Goal: Transaction & Acquisition: Purchase product/service

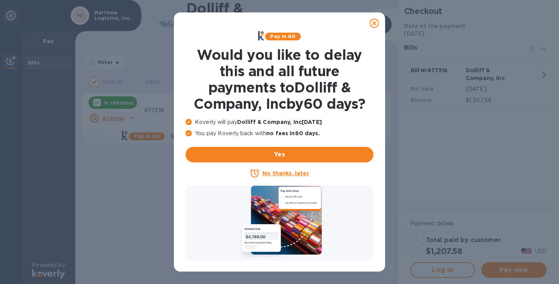
click at [373, 21] on icon at bounding box center [374, 23] width 9 height 9
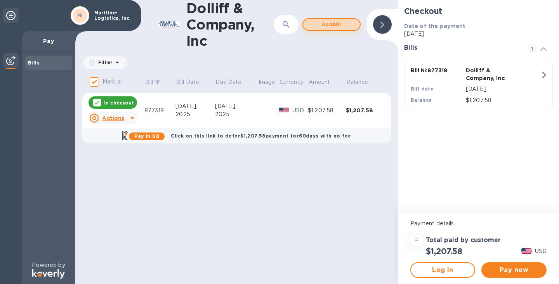
click at [327, 24] on span "Add bill" at bounding box center [331, 24] width 44 height 9
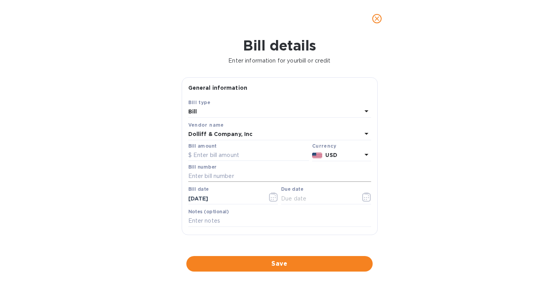
click at [206, 176] on input "text" at bounding box center [279, 176] width 183 height 12
paste input "876966"
type input "876966"
click at [225, 156] on input "text" at bounding box center [248, 155] width 121 height 12
paste input "2,274.12"
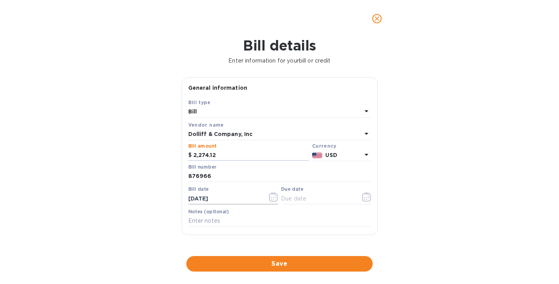
type input "2,274.12"
click at [269, 197] on icon "button" at bounding box center [273, 196] width 9 height 9
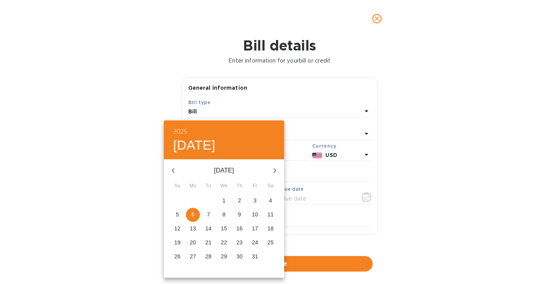
click at [174, 168] on icon "button" at bounding box center [173, 170] width 9 height 9
click at [176, 172] on icon "button" at bounding box center [173, 170] width 9 height 9
click at [211, 256] on p "26" at bounding box center [208, 256] width 6 height 8
type input "[DATE]"
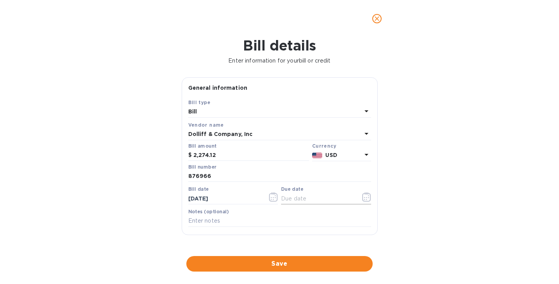
click at [305, 199] on input "text" at bounding box center [317, 199] width 73 height 12
click at [362, 198] on icon "button" at bounding box center [366, 196] width 9 height 9
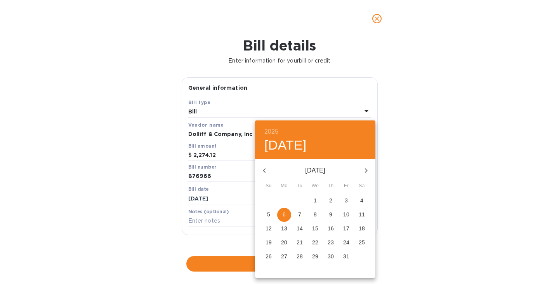
click at [283, 213] on p "6" at bounding box center [284, 214] width 3 height 8
type input "[DATE]"
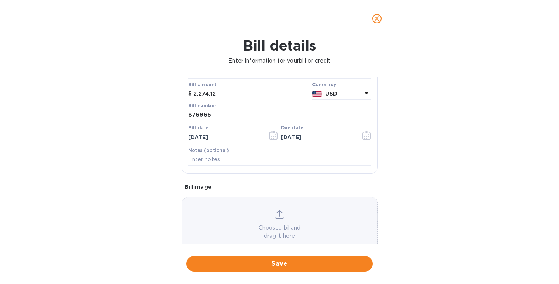
scroll to position [62, 0]
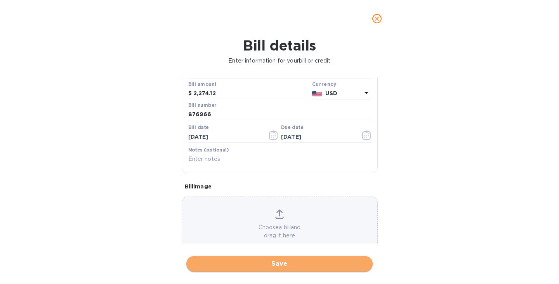
click at [282, 263] on span "Save" at bounding box center [280, 263] width 174 height 9
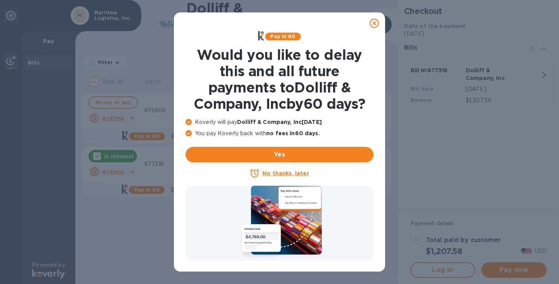
click at [375, 22] on icon at bounding box center [374, 23] width 9 height 9
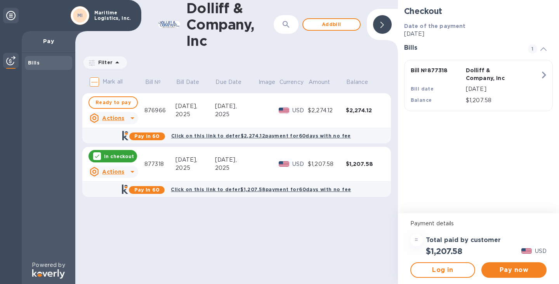
click at [128, 115] on icon at bounding box center [132, 117] width 9 height 9
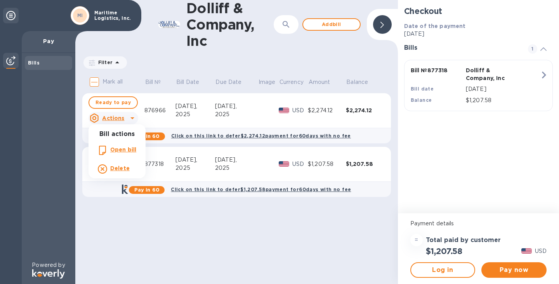
click at [120, 167] on b "Delete" at bounding box center [119, 168] width 19 height 6
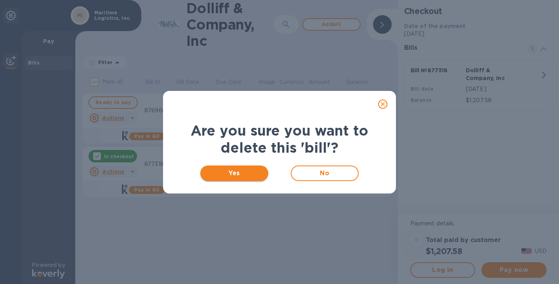
click at [240, 169] on span "Yes" at bounding box center [235, 173] width 56 height 9
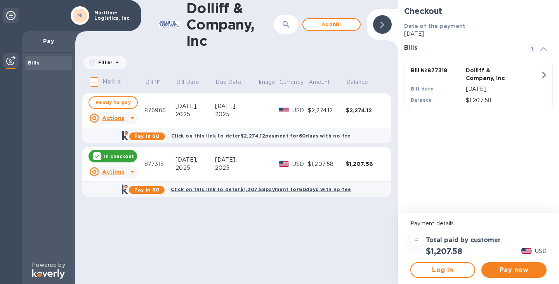
checkbox input "true"
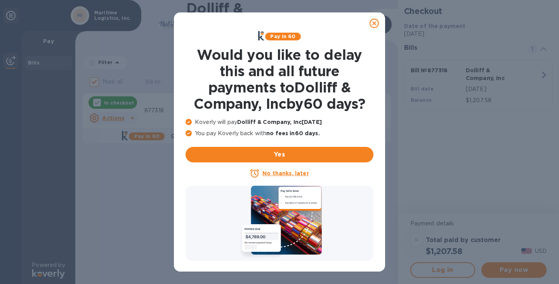
click at [292, 174] on u "No thanks, later" at bounding box center [285, 173] width 46 height 6
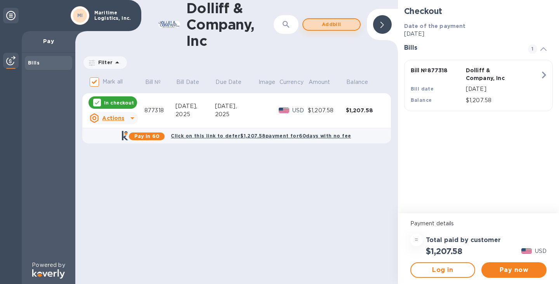
click at [336, 22] on span "Add bill" at bounding box center [331, 24] width 44 height 9
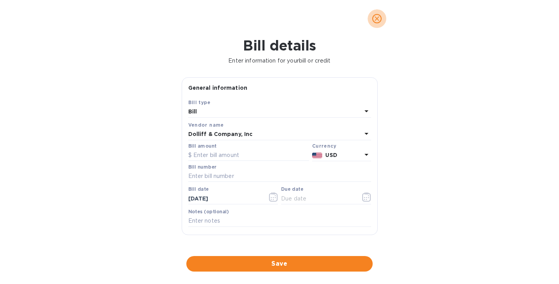
click at [379, 17] on icon "close" at bounding box center [377, 18] width 5 height 5
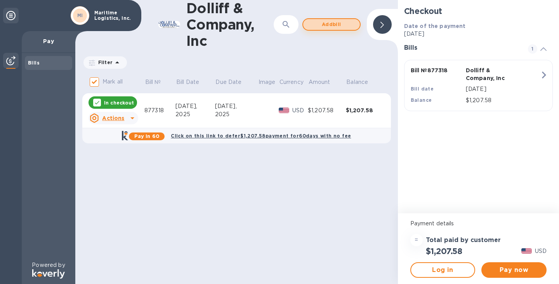
click at [325, 19] on button "Add bill" at bounding box center [331, 24] width 58 height 12
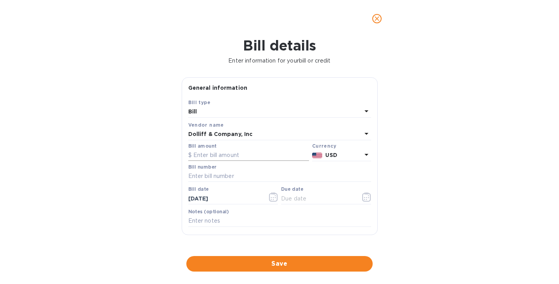
click at [219, 149] on div "Bill amount" at bounding box center [248, 152] width 121 height 18
click at [210, 156] on input "text" at bounding box center [248, 155] width 121 height 12
paste input "2,274.12"
type input "2,274.12"
click at [208, 176] on input "text" at bounding box center [279, 176] width 183 height 12
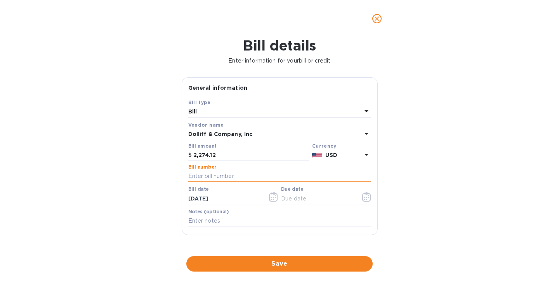
paste input "876966"
type input "876966"
click at [270, 197] on icon "button" at bounding box center [273, 196] width 9 height 9
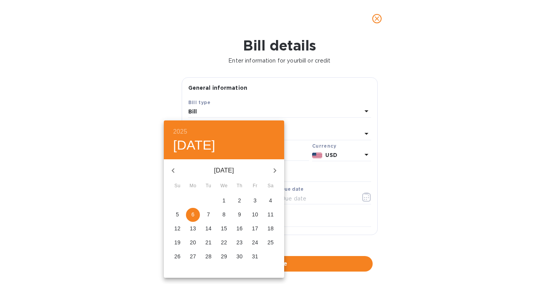
click at [172, 173] on icon "button" at bounding box center [173, 170] width 9 height 9
click at [209, 257] on p "26" at bounding box center [208, 256] width 6 height 8
type input "[DATE]"
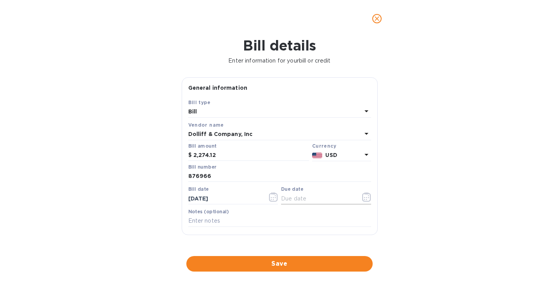
click at [363, 202] on icon "button" at bounding box center [366, 196] width 9 height 9
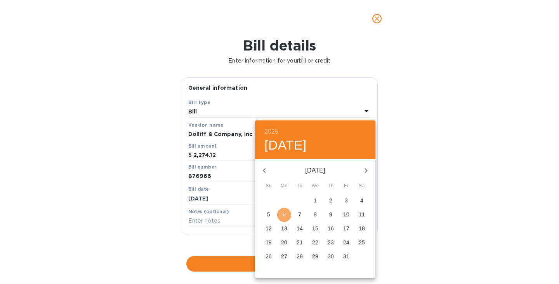
click at [286, 215] on span "6" at bounding box center [284, 214] width 14 height 8
type input "[DATE]"
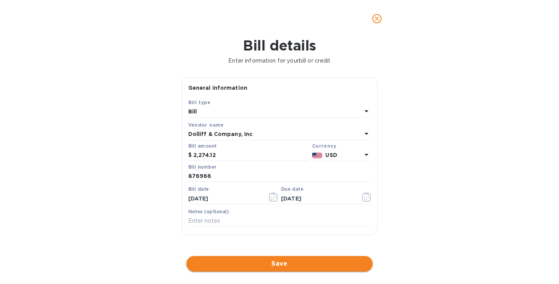
click at [275, 264] on span "Save" at bounding box center [280, 263] width 174 height 9
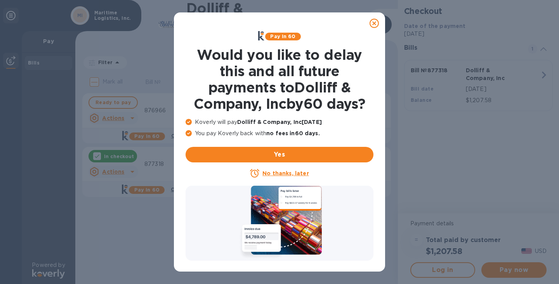
click at [377, 23] on icon at bounding box center [374, 23] width 9 height 9
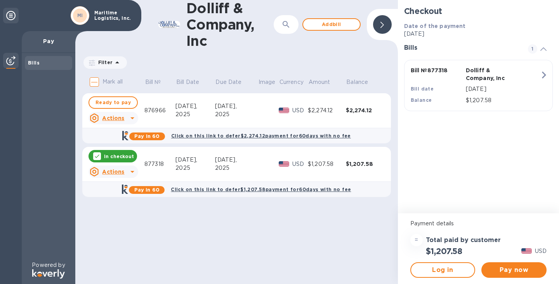
click at [130, 173] on icon at bounding box center [132, 171] width 9 height 9
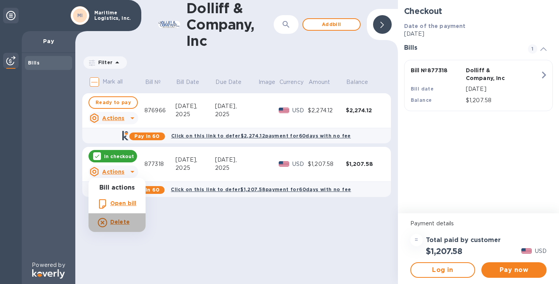
click at [120, 221] on b "Delete" at bounding box center [119, 222] width 19 height 6
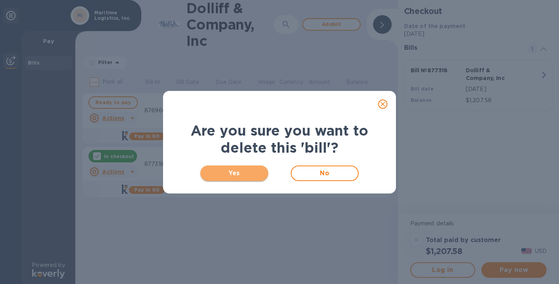
click at [257, 169] on span "Yes" at bounding box center [235, 173] width 56 height 9
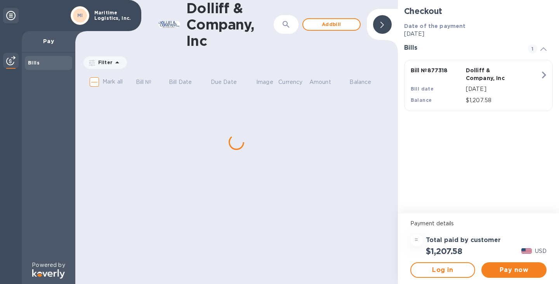
checkbox input "true"
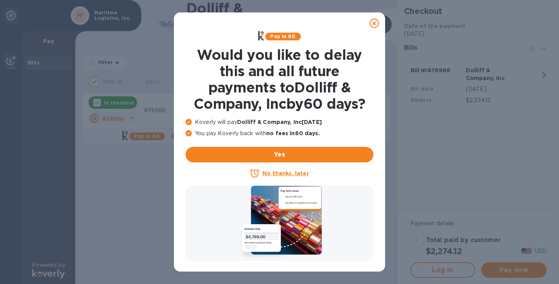
click at [378, 22] on icon at bounding box center [374, 23] width 9 height 9
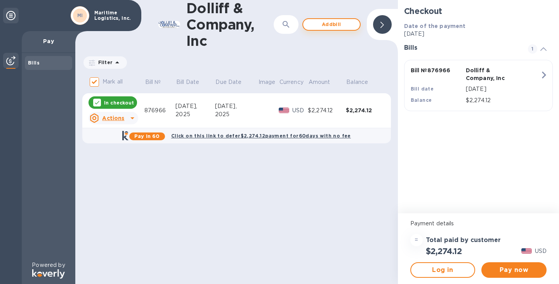
click at [339, 27] on span "Add bill" at bounding box center [331, 24] width 44 height 9
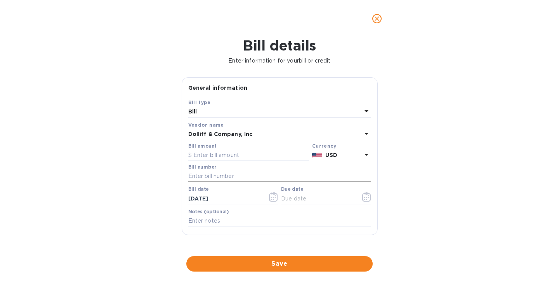
click at [195, 176] on input "text" at bounding box center [279, 176] width 183 height 12
paste input "877318"
type input "877318"
click at [224, 151] on input "text" at bounding box center [248, 155] width 121 height 12
paste input "1,207.58"
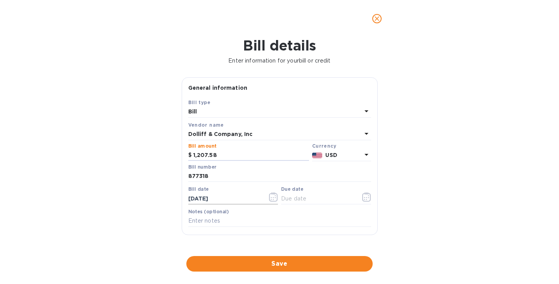
type input "1,207.58"
click at [277, 195] on button "button" at bounding box center [273, 197] width 18 height 19
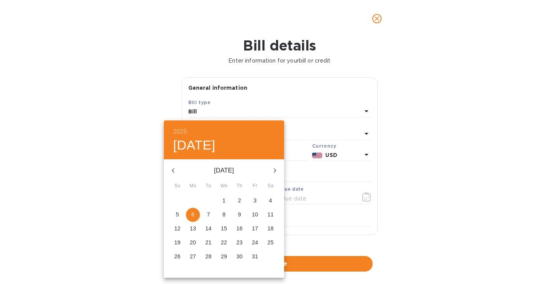
click at [172, 170] on icon "button" at bounding box center [173, 170] width 3 height 5
click at [192, 214] on p "8" at bounding box center [192, 214] width 3 height 8
type input "[DATE]"
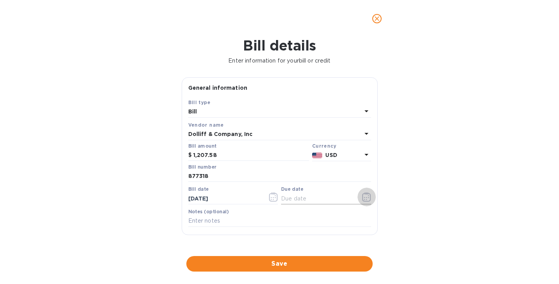
click at [365, 197] on icon "button" at bounding box center [366, 196] width 9 height 9
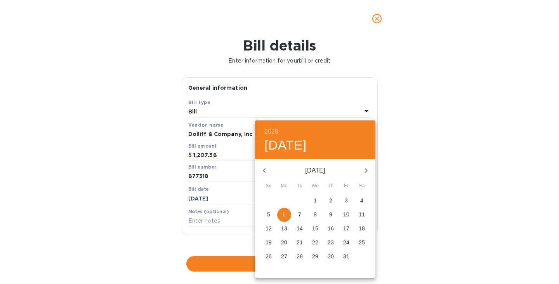
click at [283, 214] on p "6" at bounding box center [284, 214] width 3 height 8
type input "[DATE]"
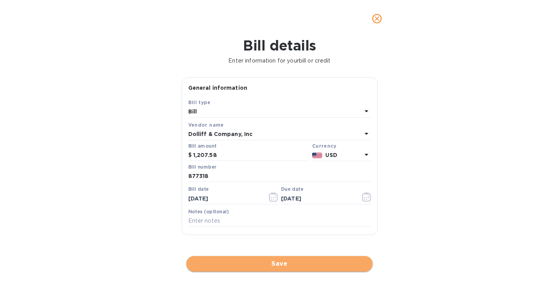
click at [285, 264] on span "Save" at bounding box center [280, 263] width 174 height 9
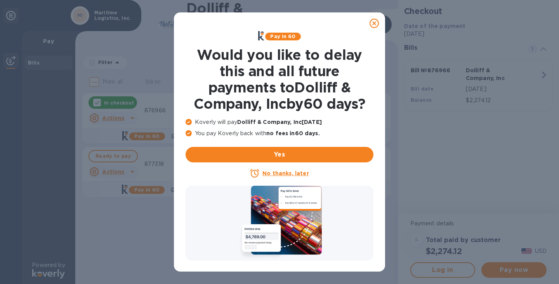
click at [281, 171] on u "No thanks, later" at bounding box center [285, 173] width 46 height 6
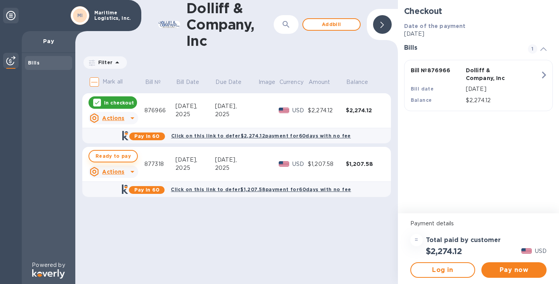
click at [131, 158] on button "Ready to pay" at bounding box center [113, 156] width 49 height 12
checkbox input "true"
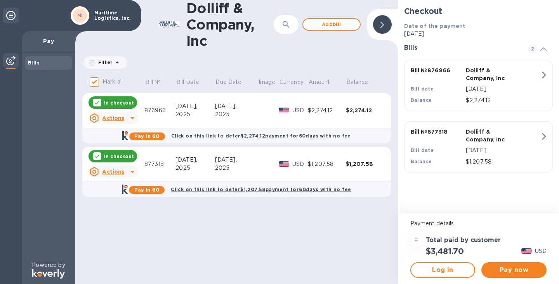
click at [128, 118] on icon at bounding box center [132, 117] width 9 height 9
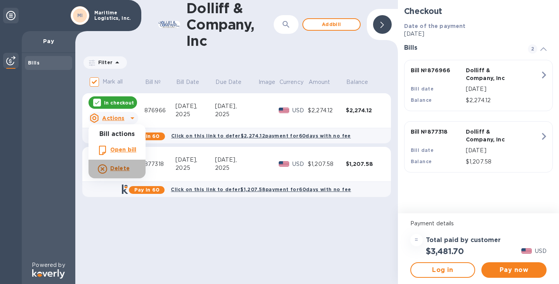
click at [118, 170] on b "Delete" at bounding box center [119, 168] width 19 height 6
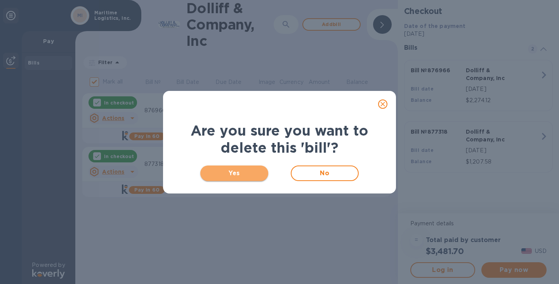
click at [240, 172] on span "Yes" at bounding box center [235, 173] width 56 height 9
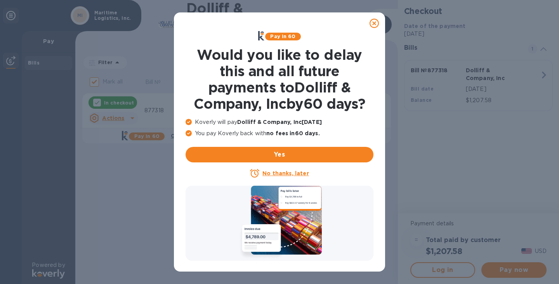
click at [374, 24] on icon at bounding box center [374, 23] width 9 height 9
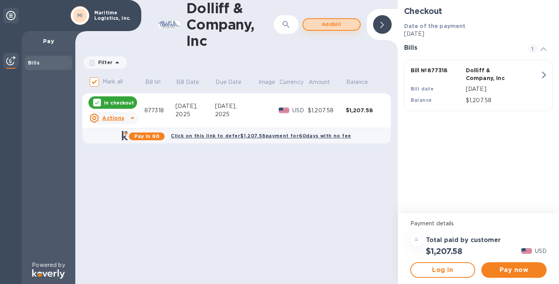
click at [332, 24] on span "Add bill" at bounding box center [331, 24] width 44 height 9
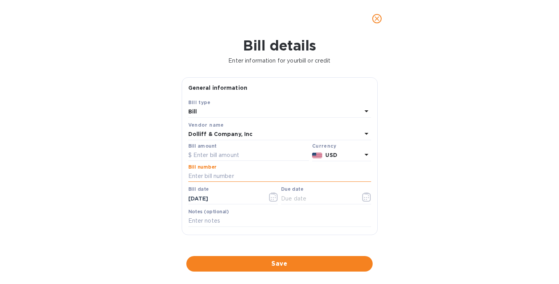
click at [210, 176] on input "text" at bounding box center [279, 176] width 183 height 12
paste input "877574"
type input "877574"
click at [224, 154] on input "text" at bounding box center [248, 155] width 121 height 12
paste input "1,336.39"
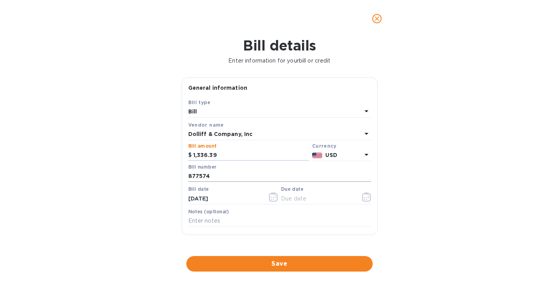
type input "1,336.39"
click at [271, 194] on icon "button" at bounding box center [273, 196] width 9 height 9
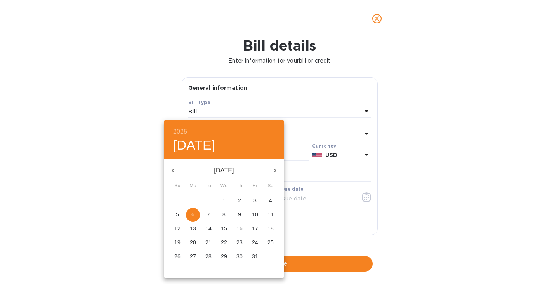
click at [172, 171] on icon "button" at bounding box center [173, 170] width 9 height 9
click at [225, 229] on p "17" at bounding box center [224, 228] width 6 height 8
type input "[DATE]"
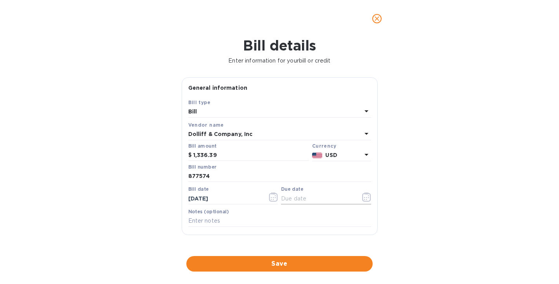
click at [362, 198] on icon "button" at bounding box center [366, 196] width 9 height 9
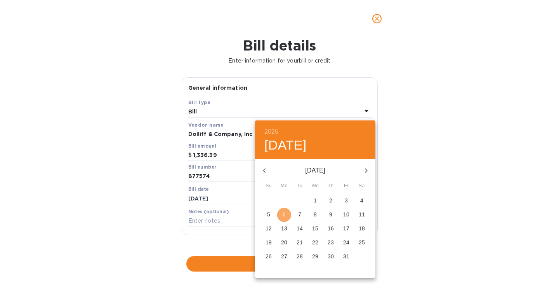
click at [283, 213] on p "6" at bounding box center [284, 214] width 3 height 8
type input "[DATE]"
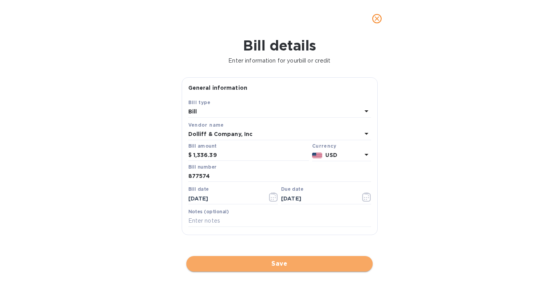
click at [279, 268] on span "Save" at bounding box center [280, 263] width 174 height 9
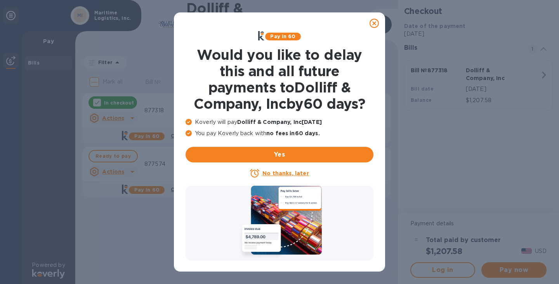
click at [280, 172] on u "No thanks, later" at bounding box center [285, 173] width 46 height 6
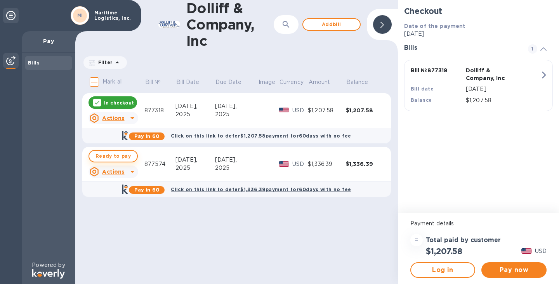
click at [115, 156] on span "Ready to pay" at bounding box center [113, 155] width 35 height 9
checkbox input "true"
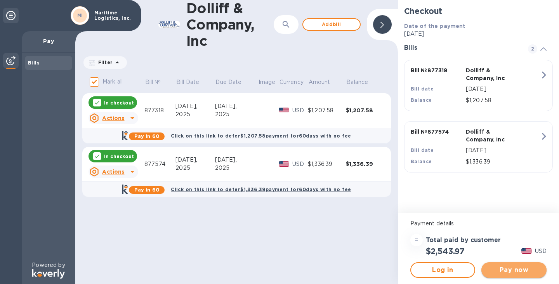
click at [508, 272] on span "Pay now" at bounding box center [514, 269] width 53 height 9
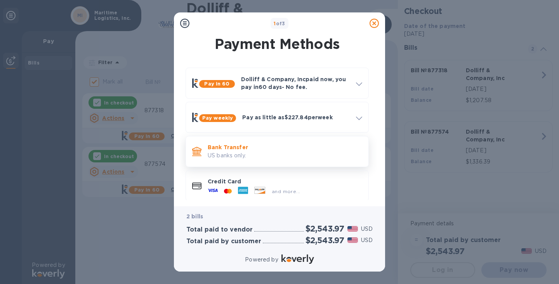
scroll to position [7, 0]
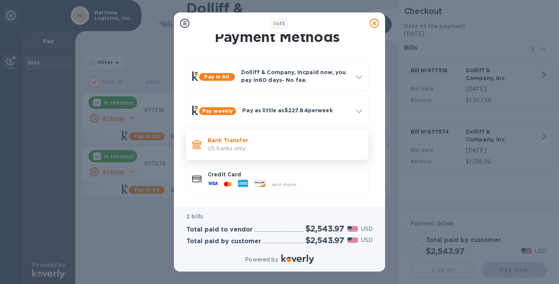
click at [250, 143] on p "Bank Transfer" at bounding box center [285, 140] width 155 height 8
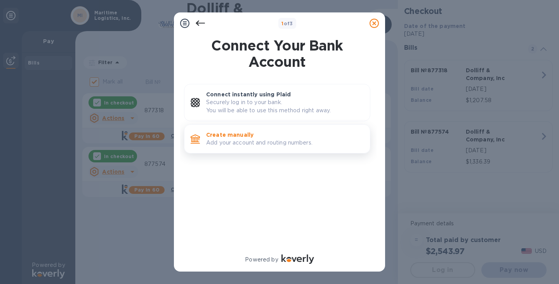
click at [240, 133] on p "Create manually" at bounding box center [285, 135] width 158 height 8
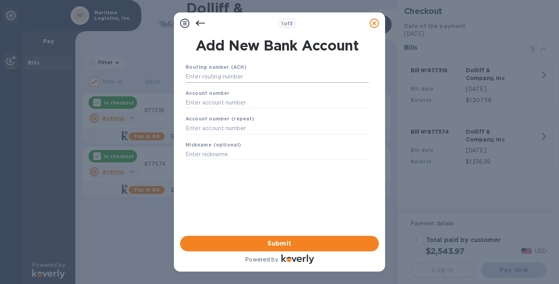
click at [247, 75] on input "text" at bounding box center [277, 77] width 183 height 12
click at [241, 77] on input "text" at bounding box center [277, 77] width 183 height 12
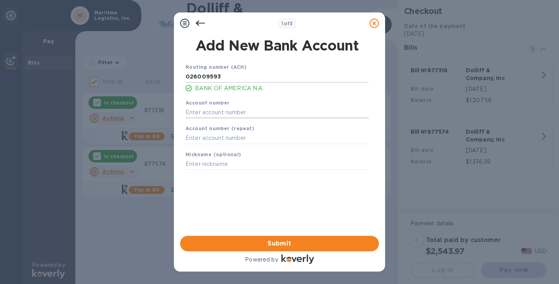
type input "026009593"
click at [231, 115] on input "text" at bounding box center [277, 112] width 183 height 12
type input "325078178694"
click at [225, 141] on input "text" at bounding box center [277, 138] width 183 height 12
type input "325078178694"
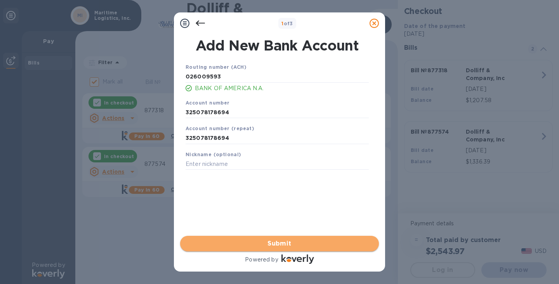
click at [283, 243] on span "Submit" at bounding box center [279, 243] width 186 height 9
